Goal: Transaction & Acquisition: Purchase product/service

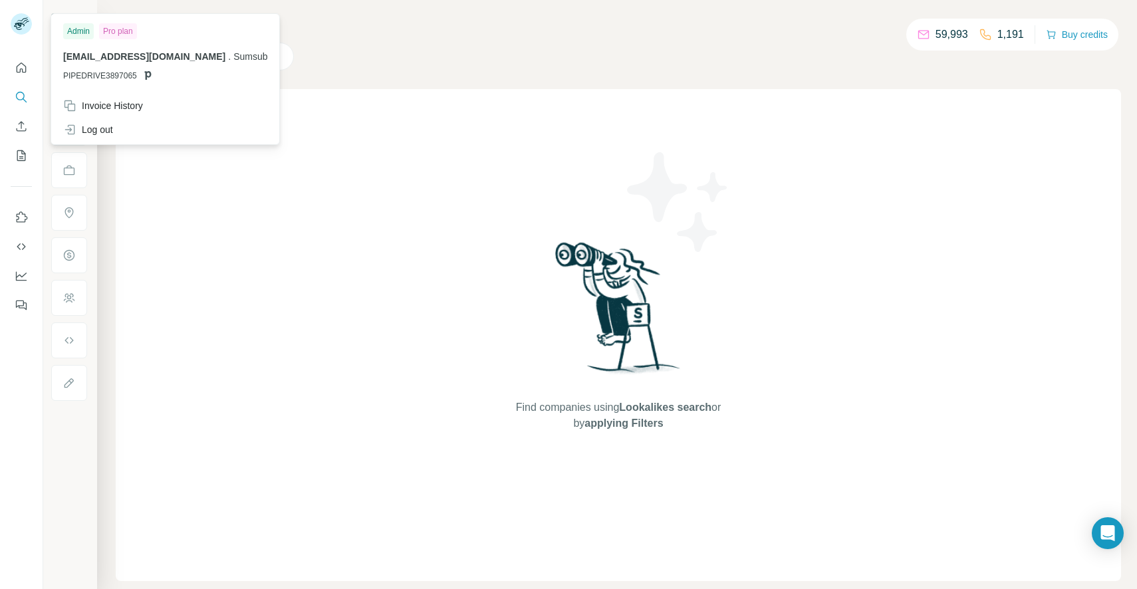
click at [99, 62] on p "sales-operations@sumsub.com . Sumsub" at bounding box center [165, 56] width 204 height 13
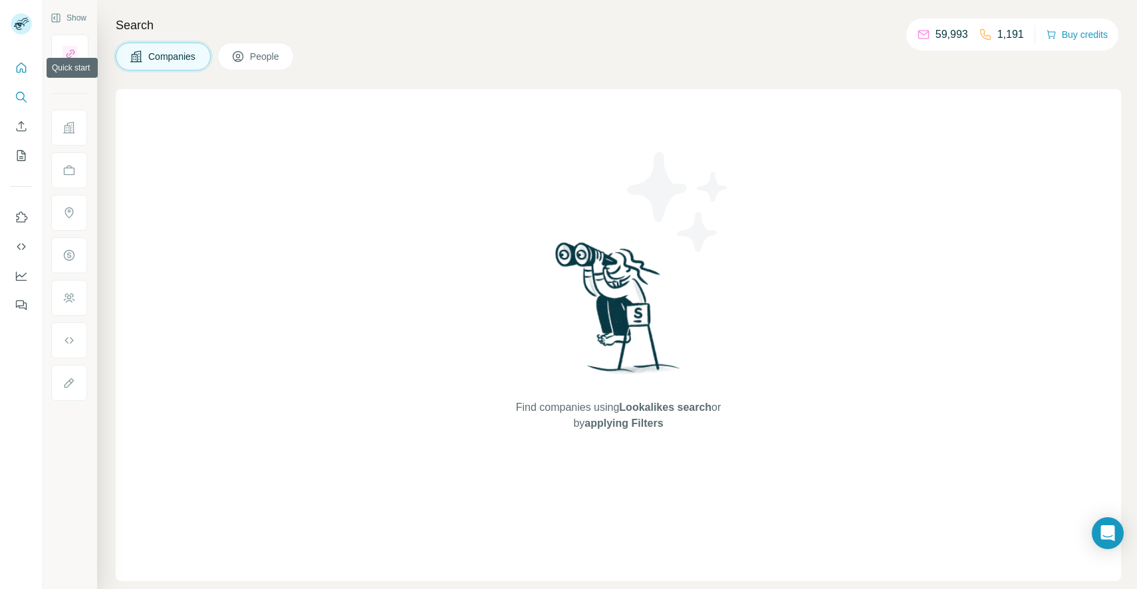
click at [19, 69] on icon "Quick start" at bounding box center [21, 67] width 13 height 13
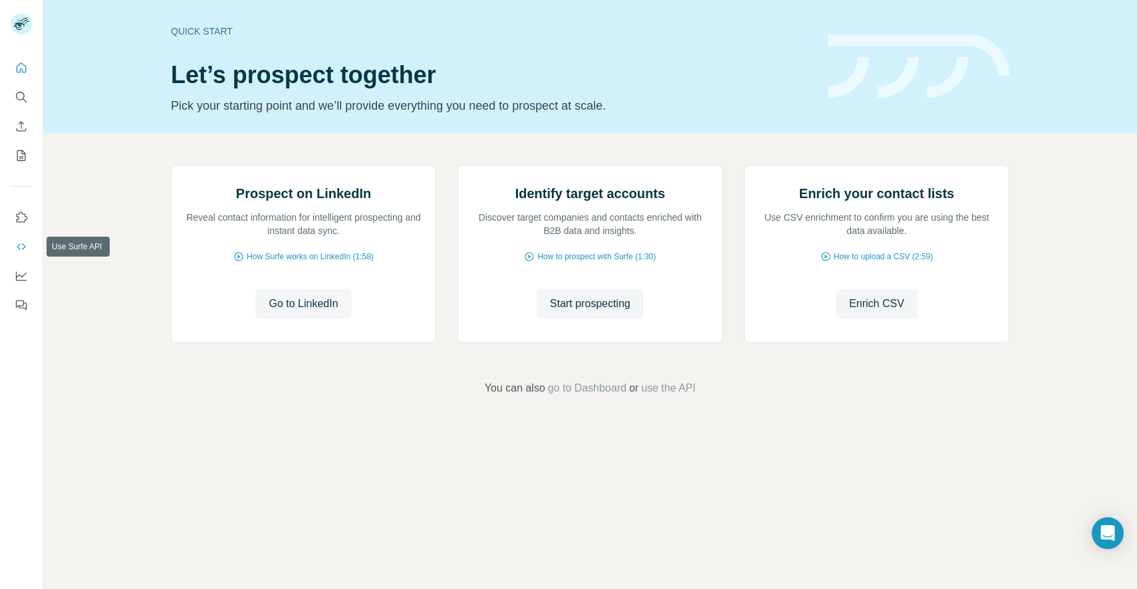
click at [19, 247] on icon "Use Surfe API" at bounding box center [21, 246] width 13 height 13
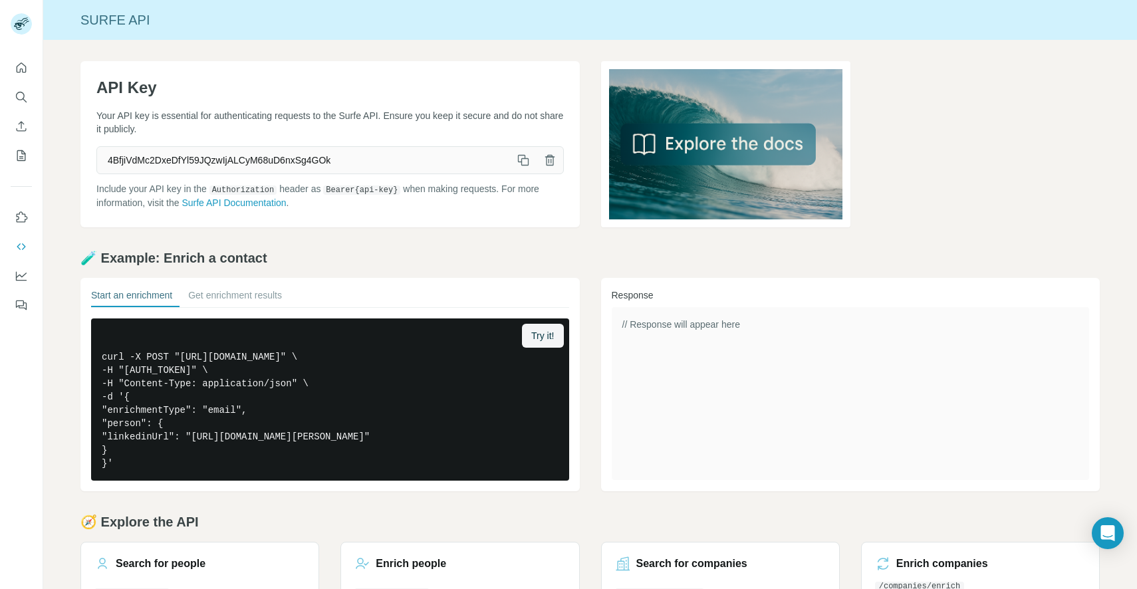
click at [192, 160] on span "4BfjiVdMc2DxeDfYl59JQzwIjALCyM68uD6nxSg4GOk" at bounding box center [303, 160] width 413 height 24
copy div "4BfjiVdMc2DxeDfYl59JQzwIjALCyM68uD6nxSg4GOk"
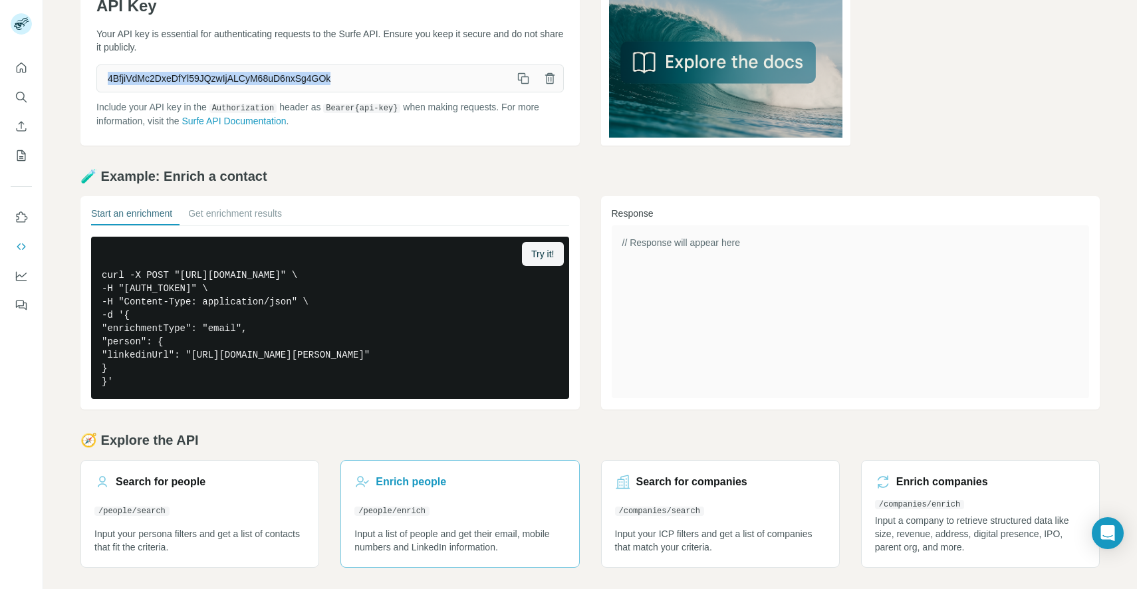
click at [412, 500] on link "Enrich people /people/enrich Input a list of people and get their email, mobile…" at bounding box center [460, 514] width 239 height 108
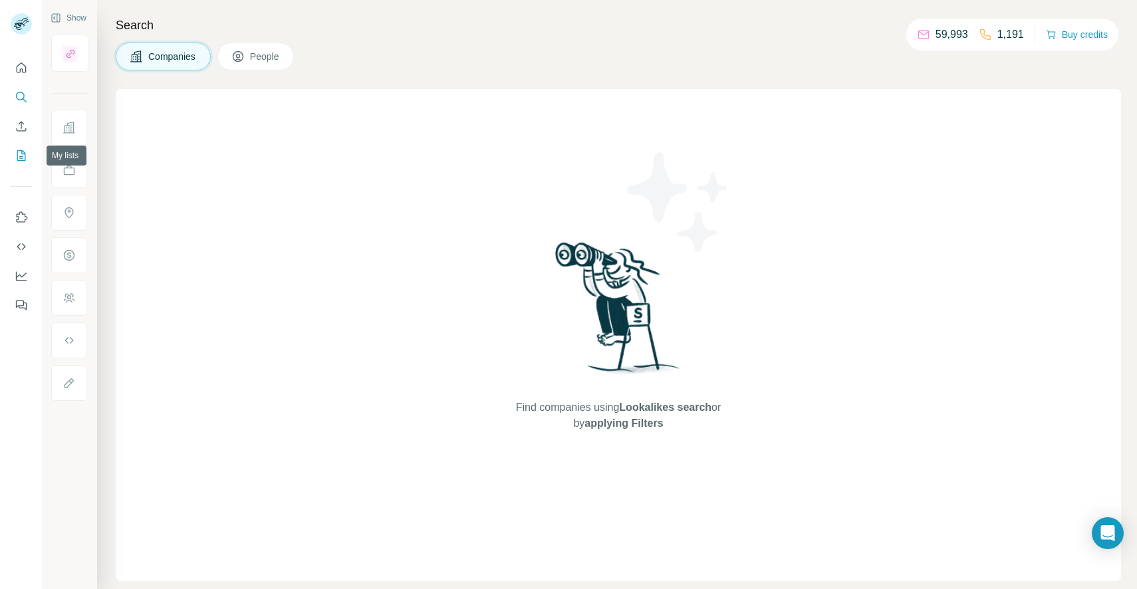
click at [21, 160] on icon "My lists" at bounding box center [21, 155] width 13 height 13
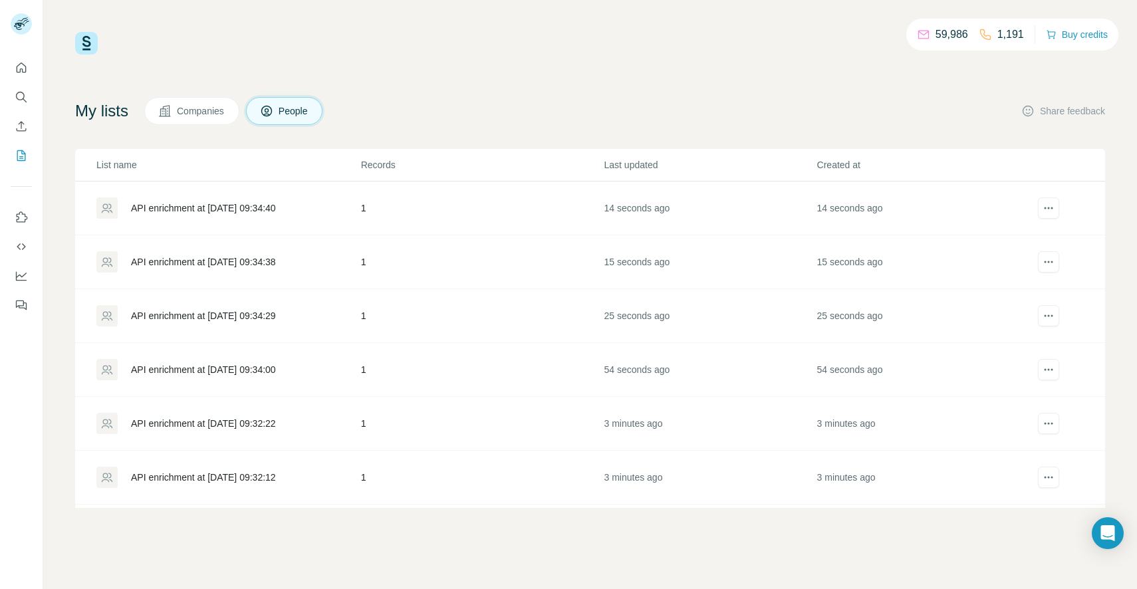
click at [276, 210] on div "API enrichment at [DATE] 09:34:40" at bounding box center [203, 208] width 145 height 13
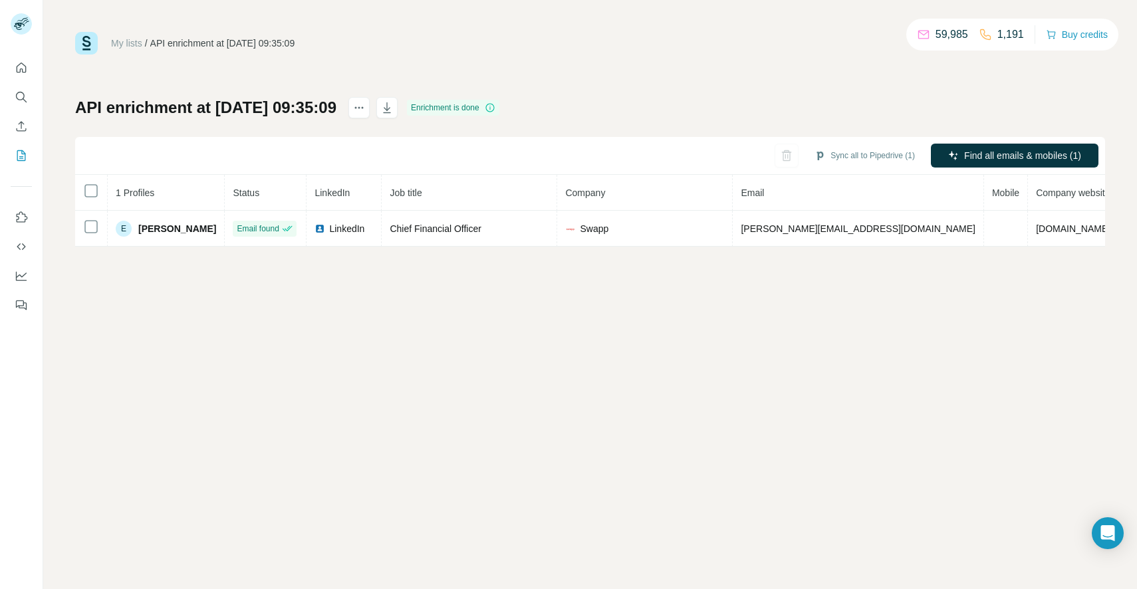
click at [543, 288] on div "My lists / API enrichment at 2025-08-18 09:35:09 59,985 1,191 Buy credits API e…" at bounding box center [590, 294] width 1094 height 589
click at [135, 43] on link "My lists" at bounding box center [126, 43] width 31 height 11
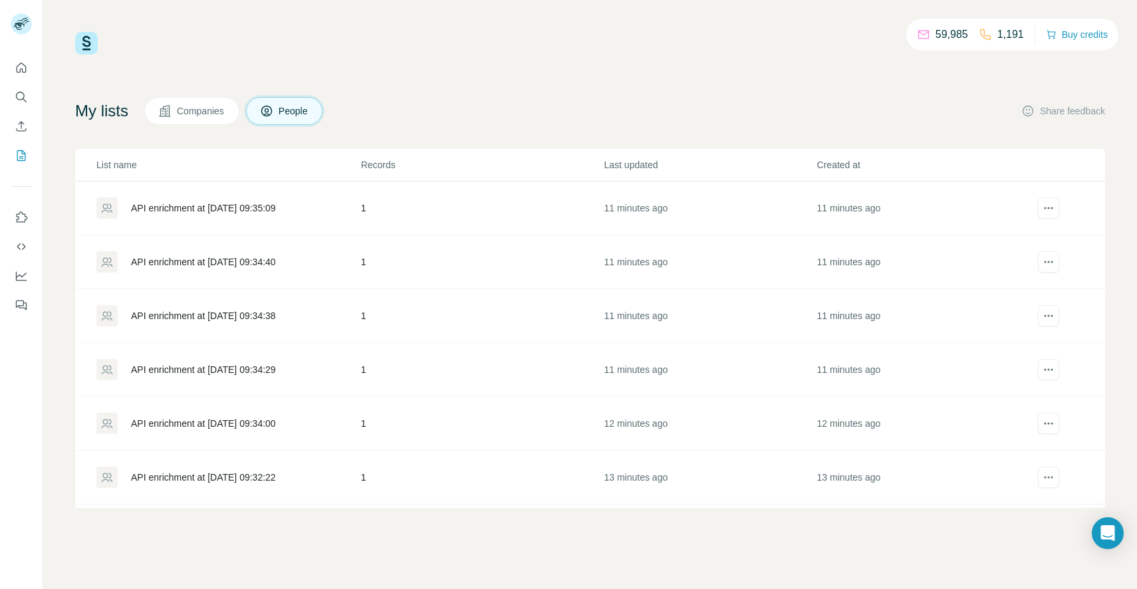
click at [212, 262] on div "API enrichment at [DATE] 09:34:40" at bounding box center [203, 261] width 145 height 13
click at [223, 208] on div "API enrichment at 2025-08-18 09:50:39" at bounding box center [203, 208] width 145 height 13
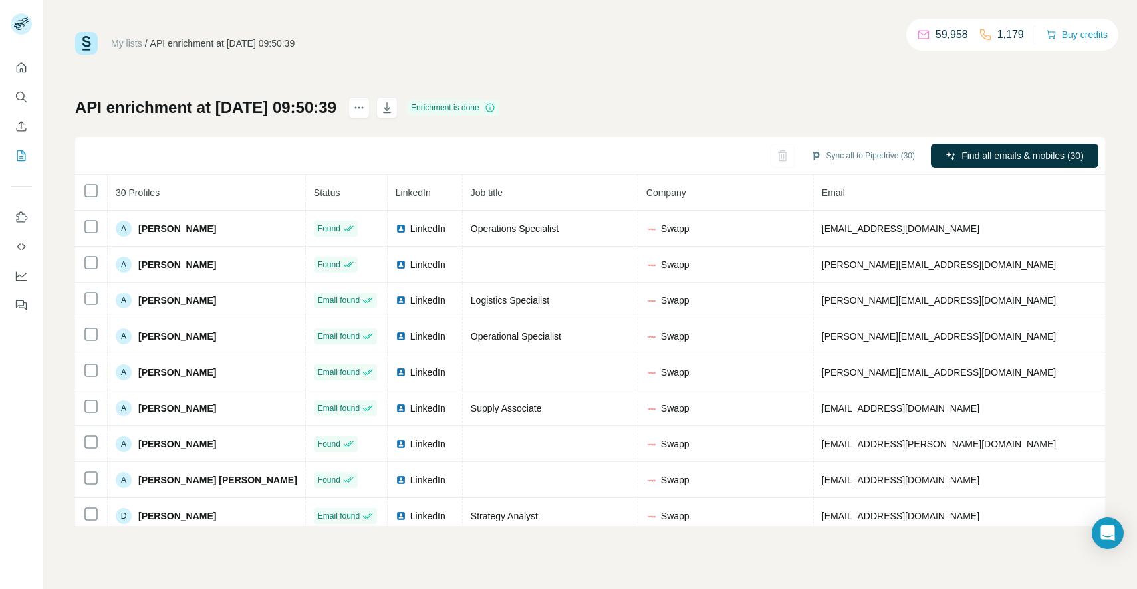
click at [786, 80] on div "My lists / API enrichment at 2025-08-18 09:50:39 59,958 1,179 Buy credits API e…" at bounding box center [590, 279] width 1030 height 494
click at [855, 92] on div "My lists / API enrichment at 2025-08-18 09:50:39 59,958 1,179 Buy credits API e…" at bounding box center [590, 279] width 1030 height 494
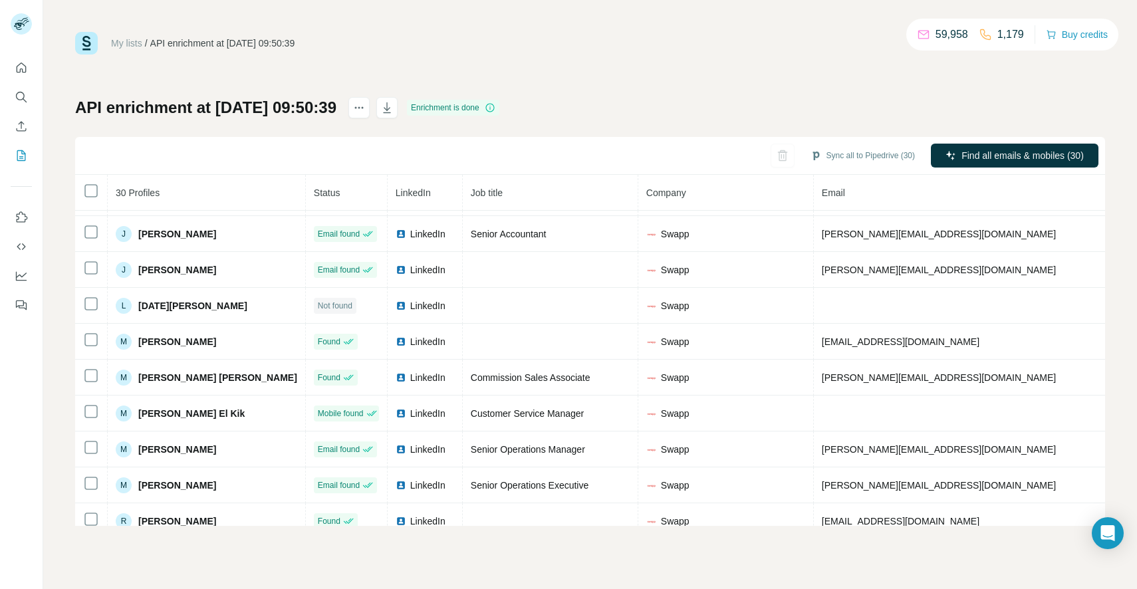
scroll to position [762, 0]
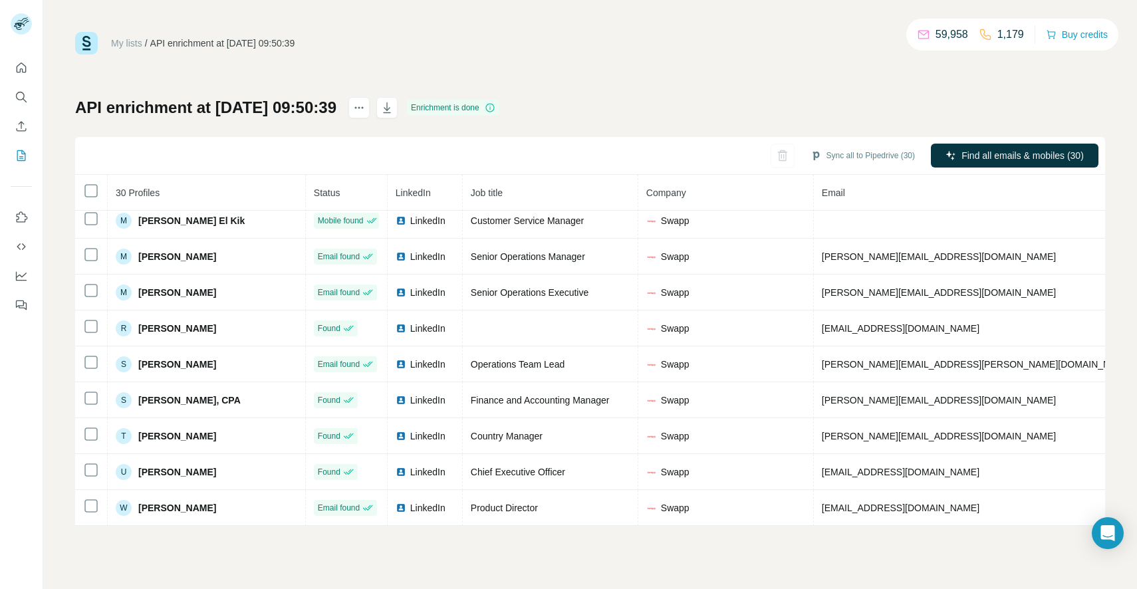
click at [852, 82] on div "My lists / API enrichment at 2025-08-18 09:50:39 59,958 1,179 Buy credits API e…" at bounding box center [590, 279] width 1030 height 494
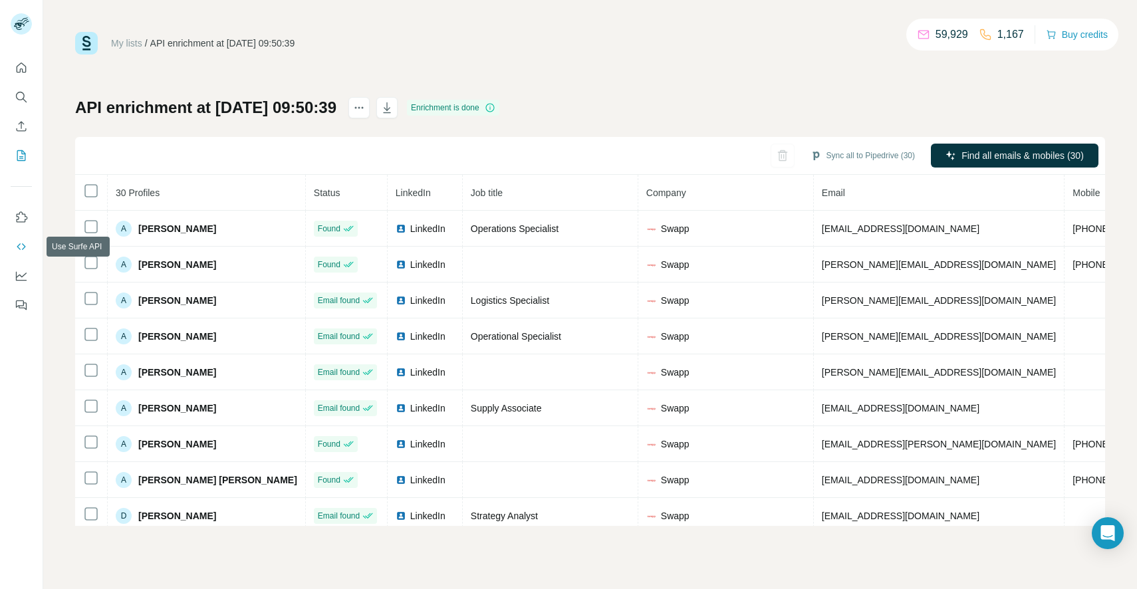
click at [21, 245] on icon "Use Surfe API" at bounding box center [21, 246] width 13 height 13
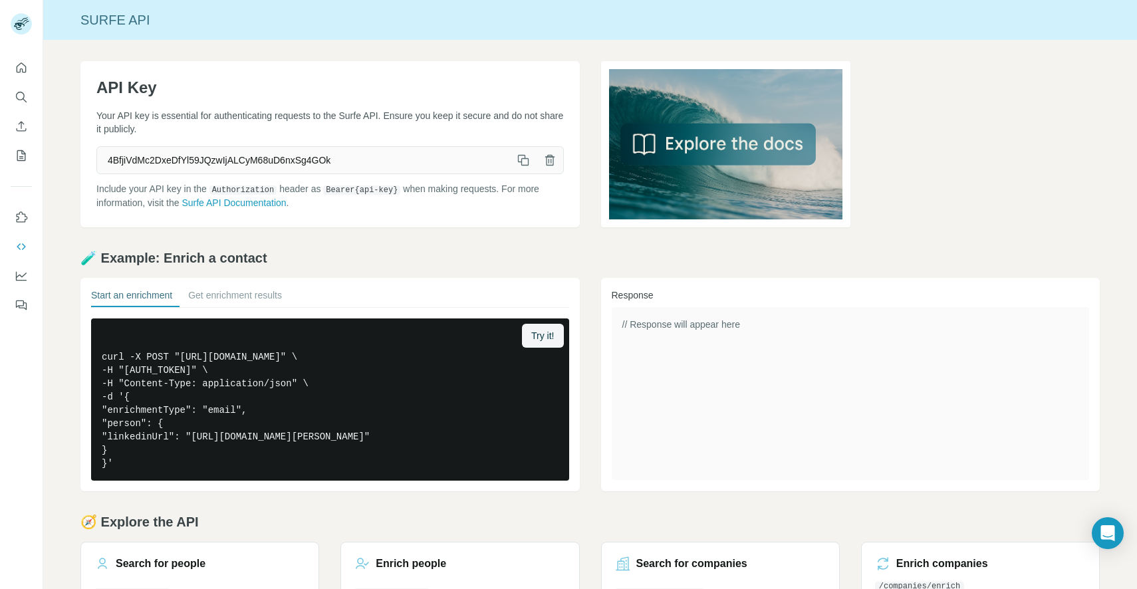
click at [68, 146] on div "API Key Your API key is essential for authenticating requests to the Surfe API.…" at bounding box center [590, 355] width 1094 height 631
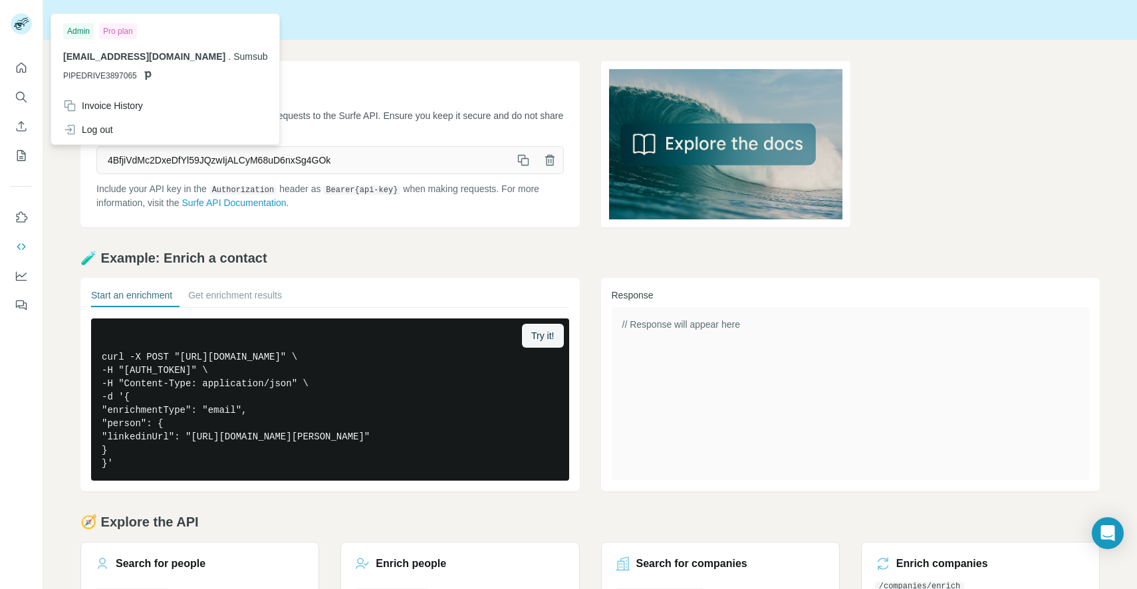
click at [21, 32] on rect at bounding box center [21, 23] width 21 height 21
click at [22, 31] on rect at bounding box center [21, 23] width 21 height 21
click at [106, 61] on span "[EMAIL_ADDRESS][DOMAIN_NAME]" at bounding box center [144, 56] width 162 height 11
click at [19, 64] on icon "Quick start" at bounding box center [21, 67] width 13 height 13
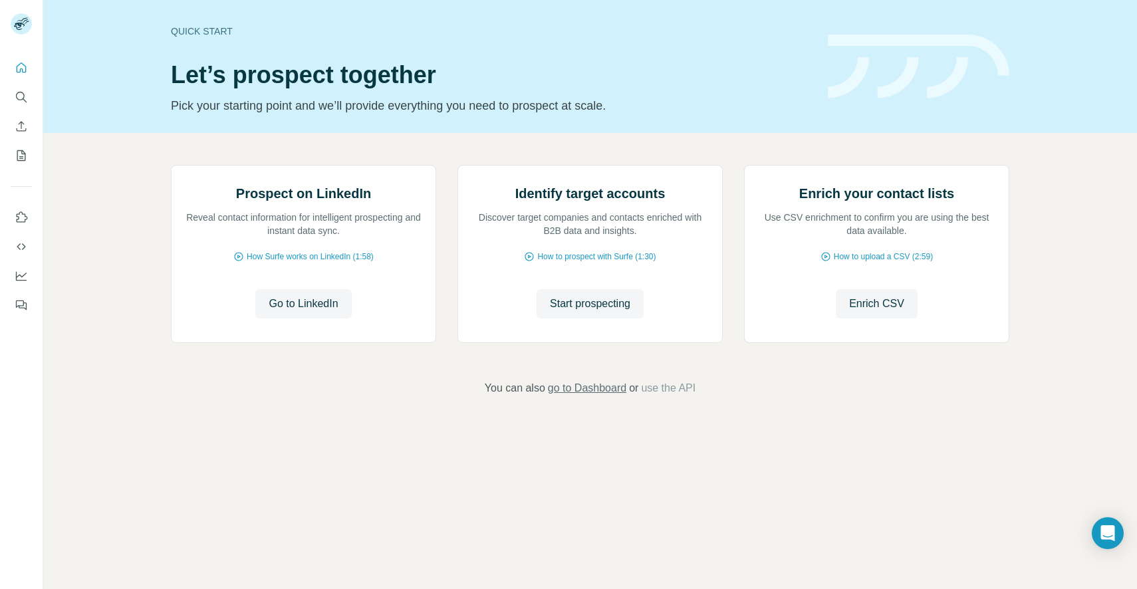
click at [597, 396] on span "go to Dashboard" at bounding box center [587, 388] width 78 height 16
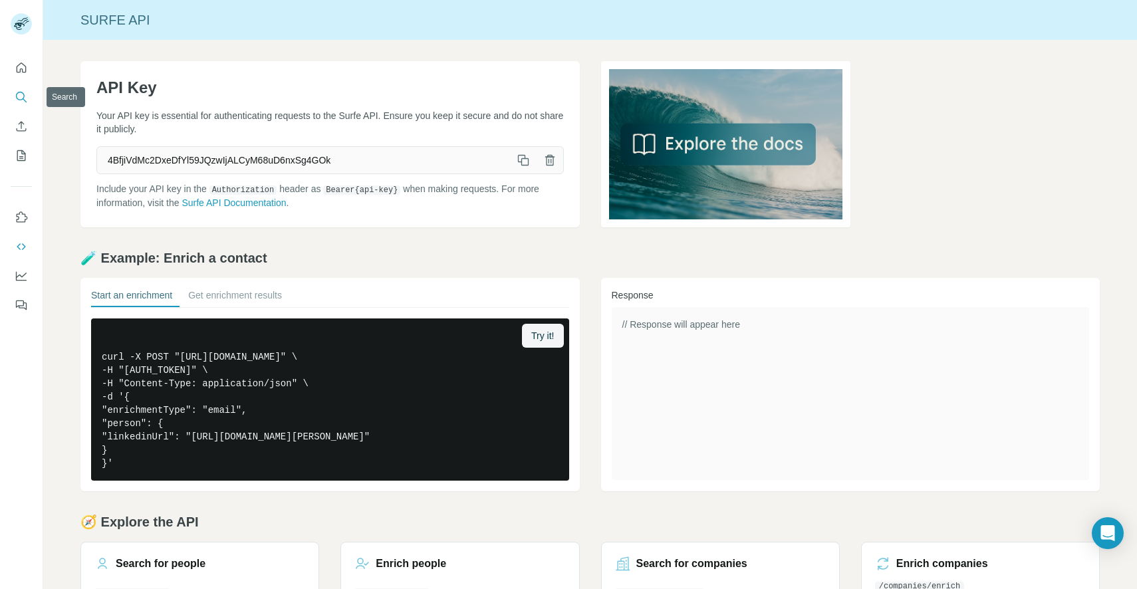
click at [21, 93] on icon "Search" at bounding box center [21, 96] width 13 height 13
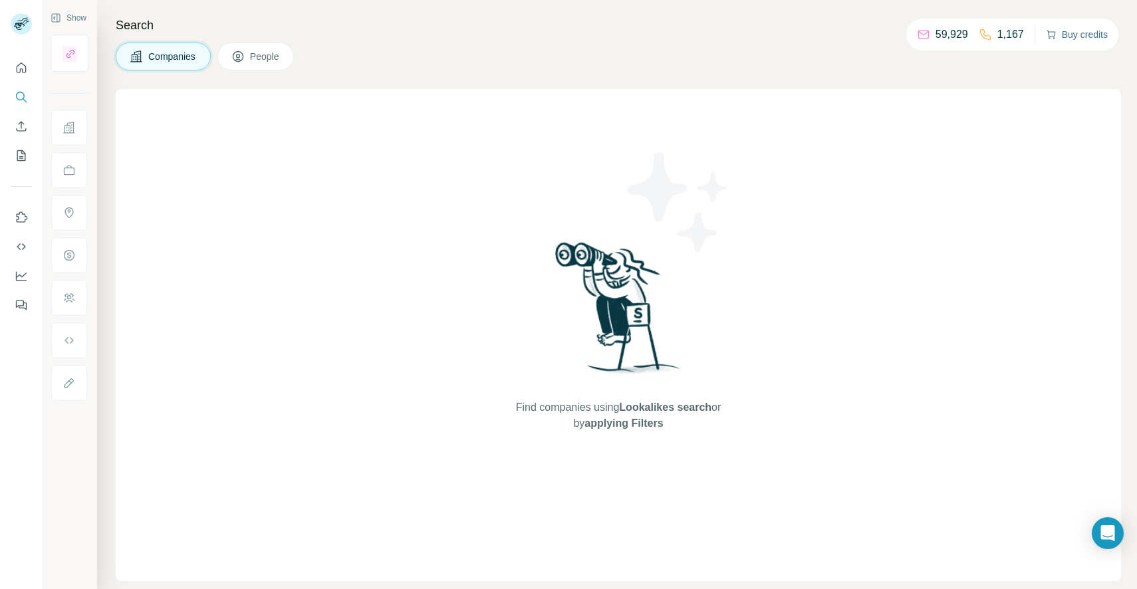
click at [1060, 34] on button "Buy credits" at bounding box center [1077, 34] width 62 height 19
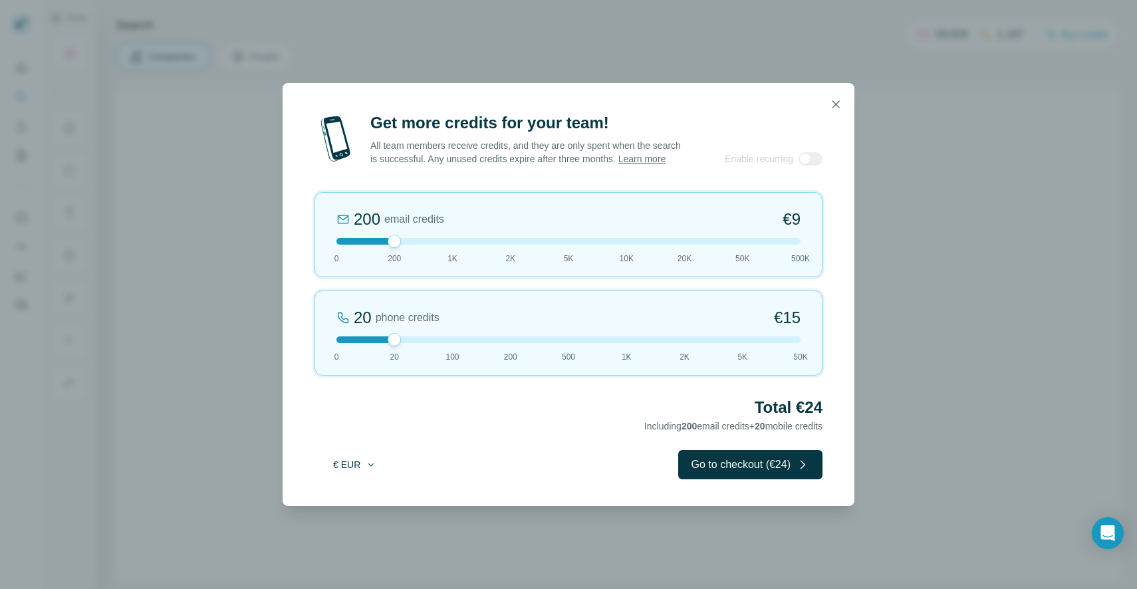
click at [363, 466] on button "€ EUR" at bounding box center [355, 465] width 62 height 24
click at [446, 432] on div "Total €24 Including 200 email credits + 20 mobile credits" at bounding box center [569, 415] width 508 height 37
click at [840, 91] on button "button" at bounding box center [836, 104] width 27 height 27
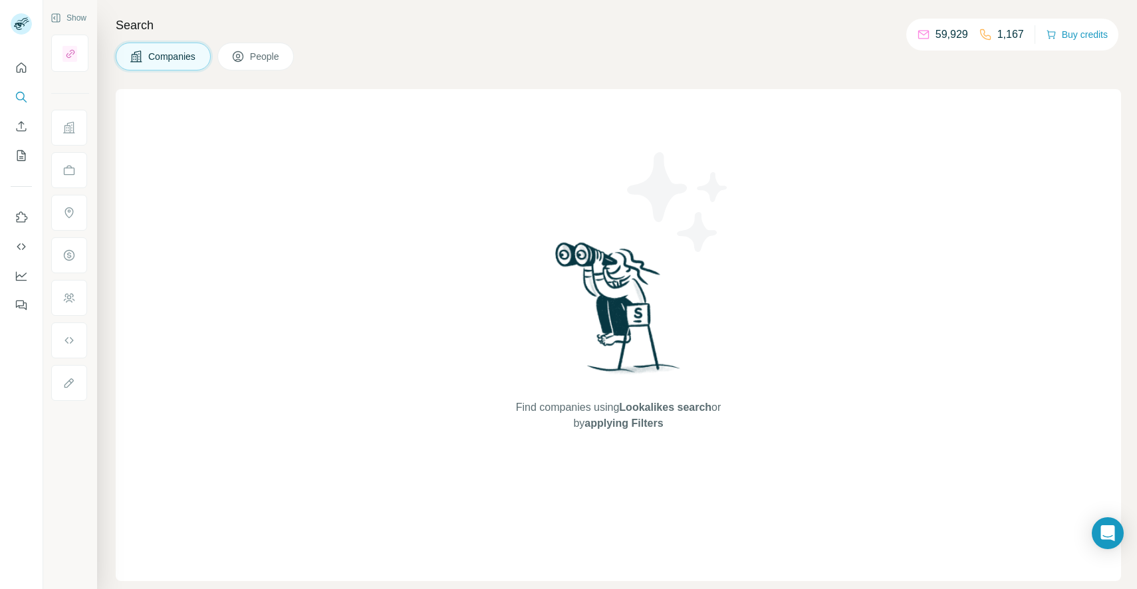
click at [246, 66] on button "People" at bounding box center [256, 57] width 77 height 28
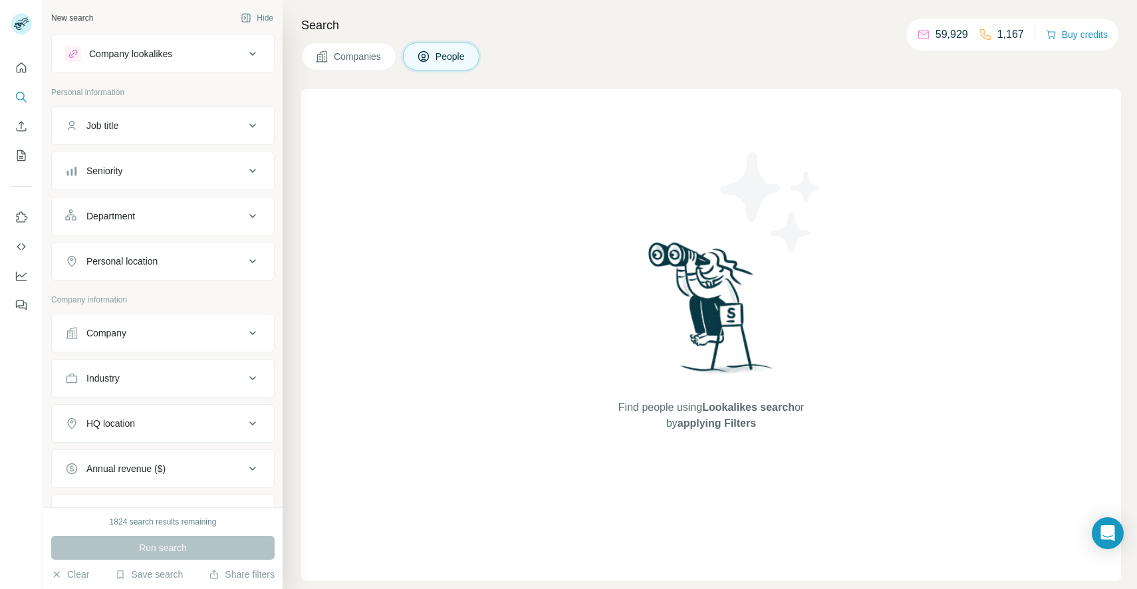
scroll to position [154, 0]
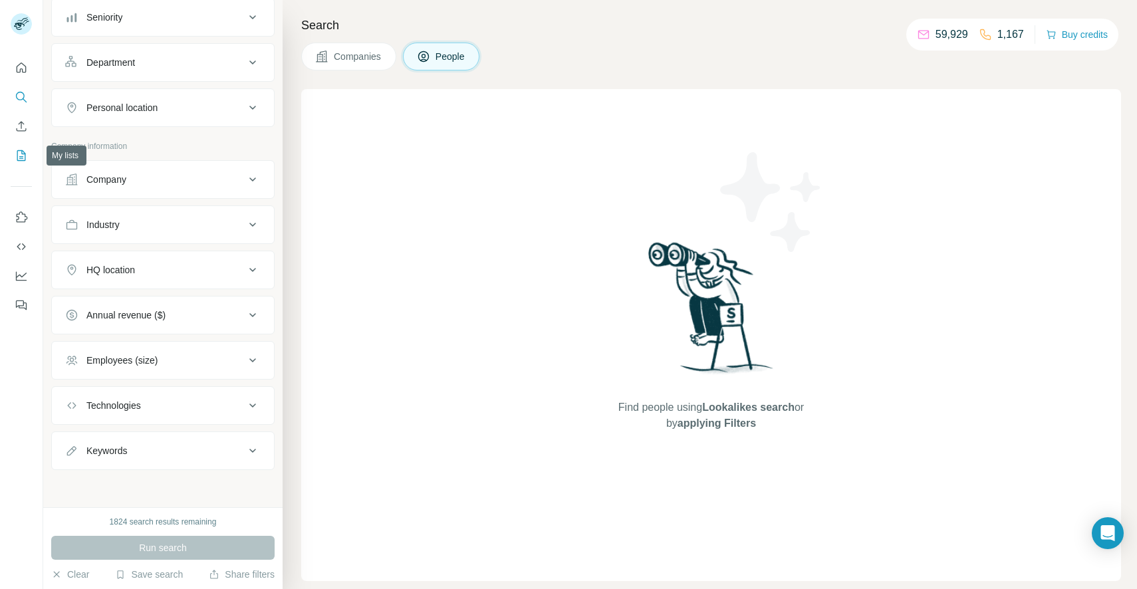
click at [16, 159] on icon "My lists" at bounding box center [21, 155] width 13 height 13
